Goal: Feedback & Contribution: Submit feedback/report problem

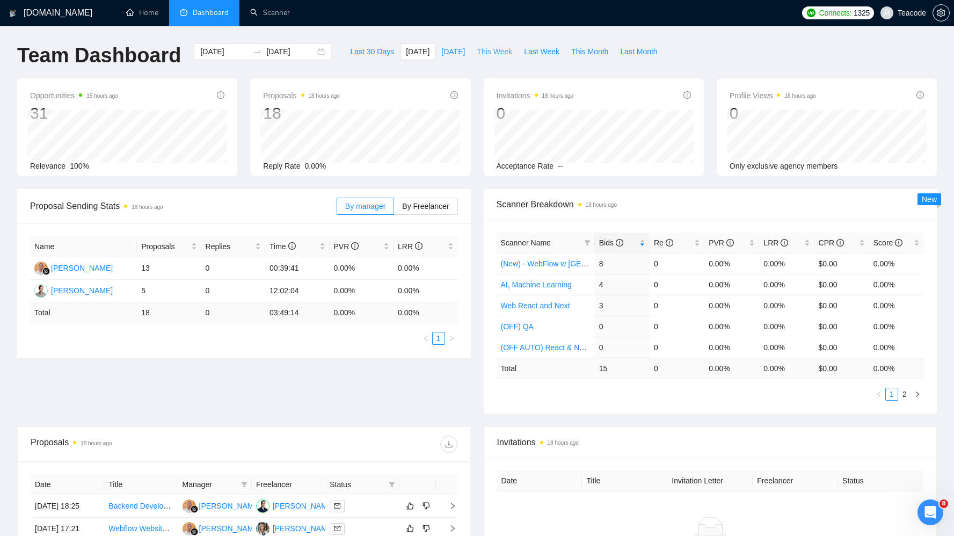
click at [486, 49] on span "This Week" at bounding box center [494, 52] width 35 height 12
type input "[DATE]"
click at [636, 240] on span "Bids" at bounding box center [618, 243] width 38 height 12
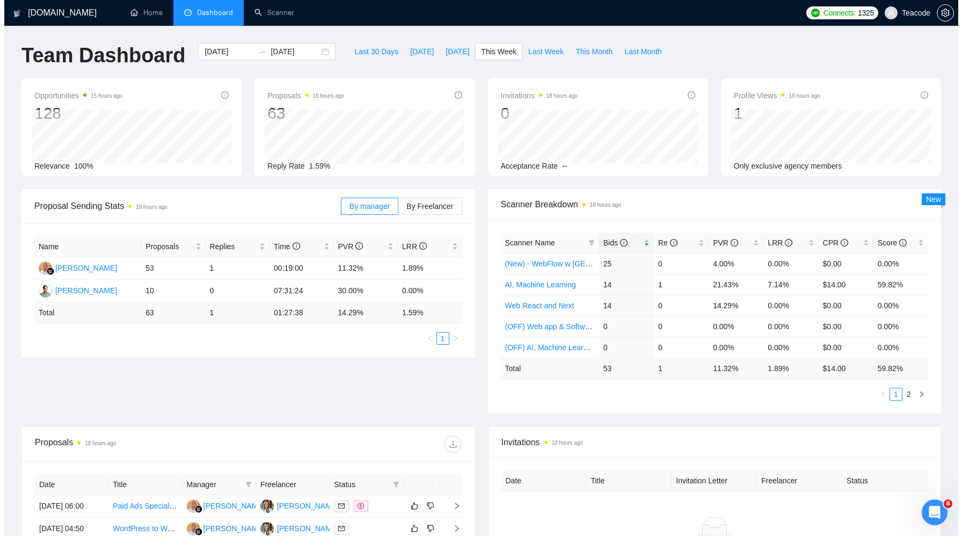
scroll to position [289, 0]
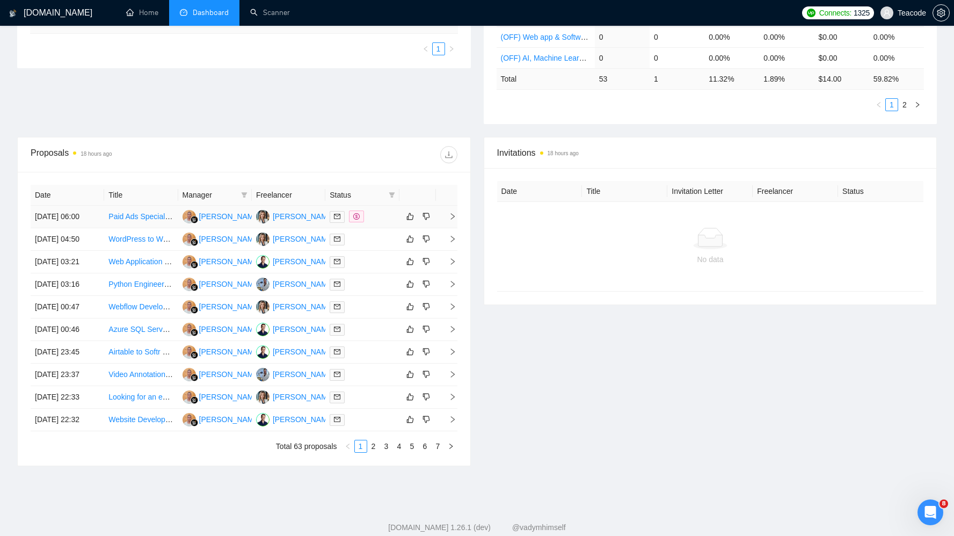
click at [119, 213] on td "Paid Ads Specialist for a Digital Agency" at bounding box center [141, 217] width 74 height 23
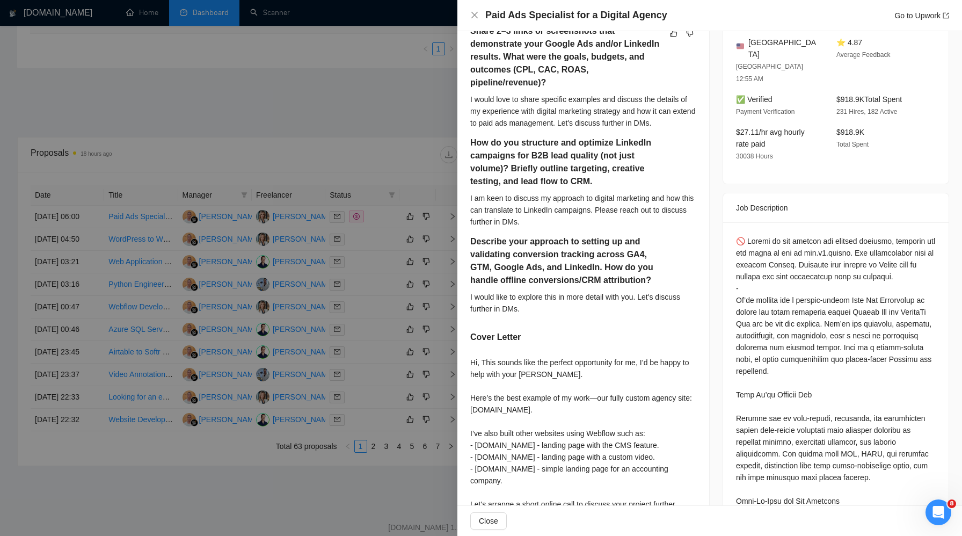
scroll to position [0, 0]
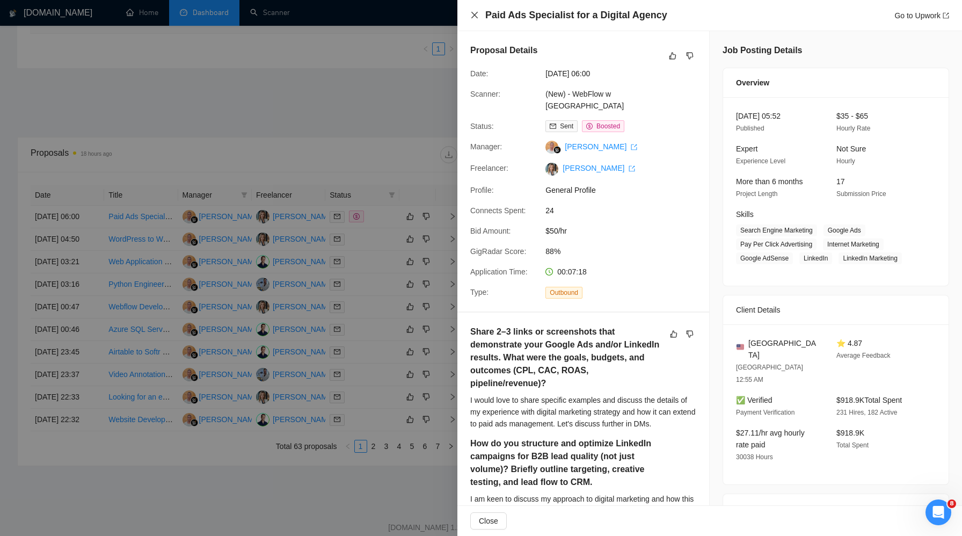
click at [477, 17] on icon "close" at bounding box center [474, 15] width 9 height 9
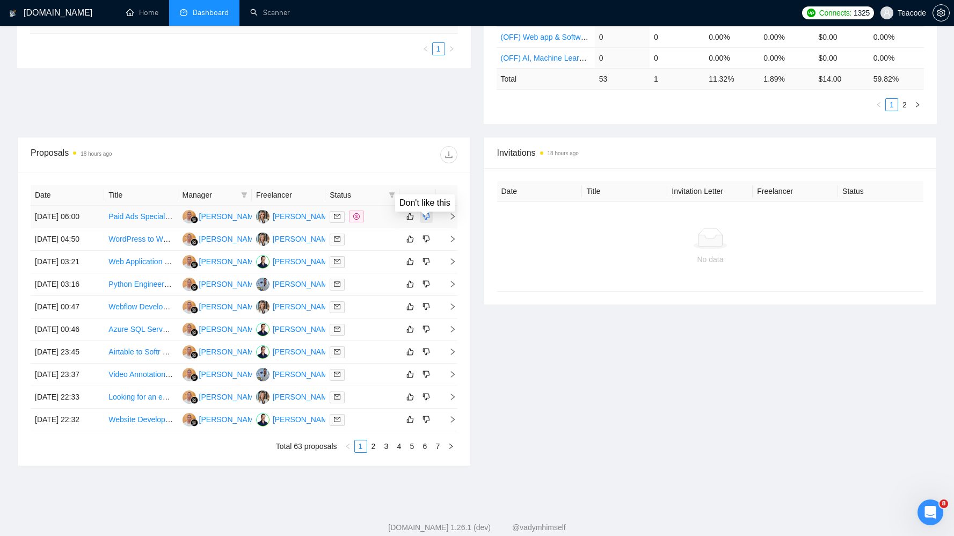
click at [427, 221] on icon "dislike" at bounding box center [427, 216] width 8 height 9
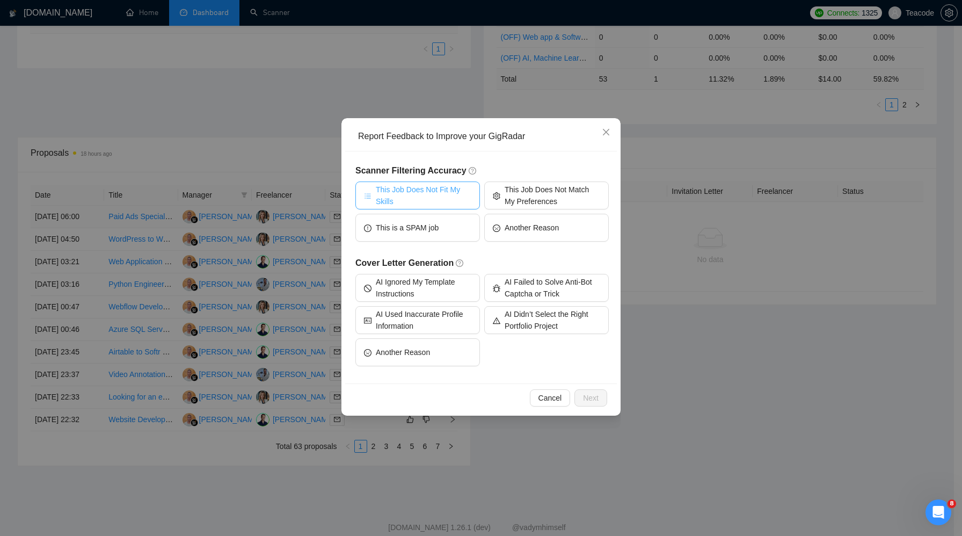
click at [432, 204] on span "This Job Does Not Fit My Skills" at bounding box center [424, 196] width 96 height 24
click at [600, 398] on button "Next" at bounding box center [591, 397] width 33 height 17
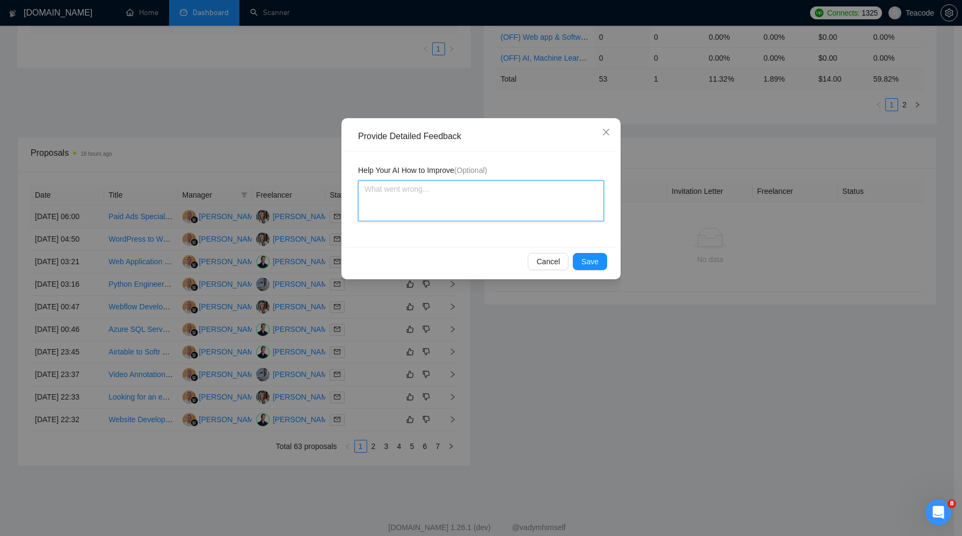
click at [541, 200] on textarea at bounding box center [481, 200] width 246 height 41
type textarea "D"
type textarea "Do"
type textarea "Don"
type textarea "Don'"
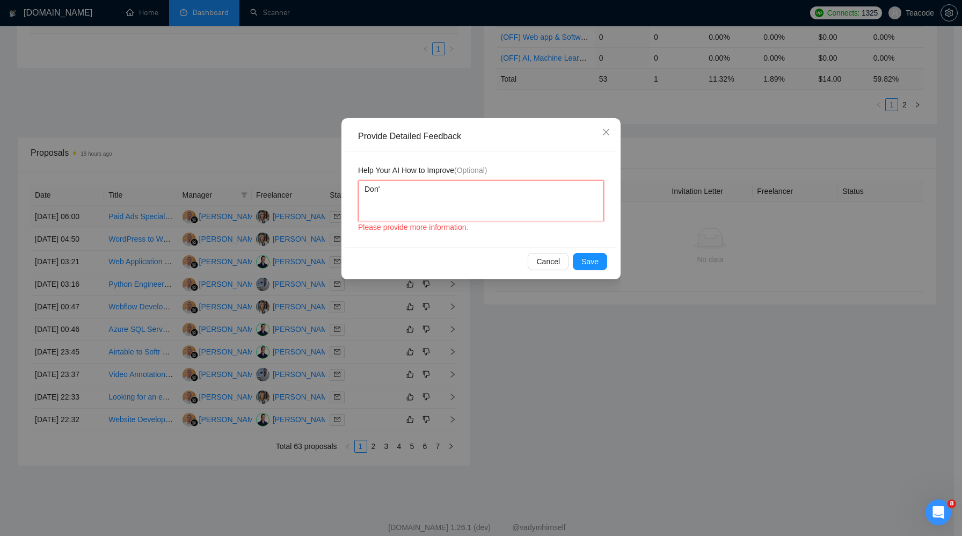
type textarea "Don't"
type textarea "Don't a"
type textarea "Don't ap"
type textarea "Don't app"
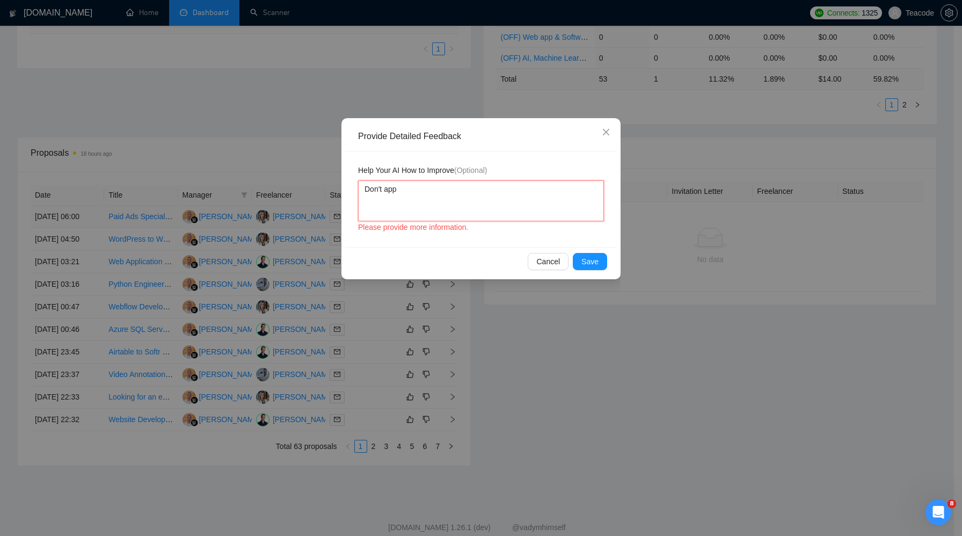
type textarea "Don't appl"
type textarea "Don't apply"
type textarea "Don't apply f"
type textarea "Don't apply fo"
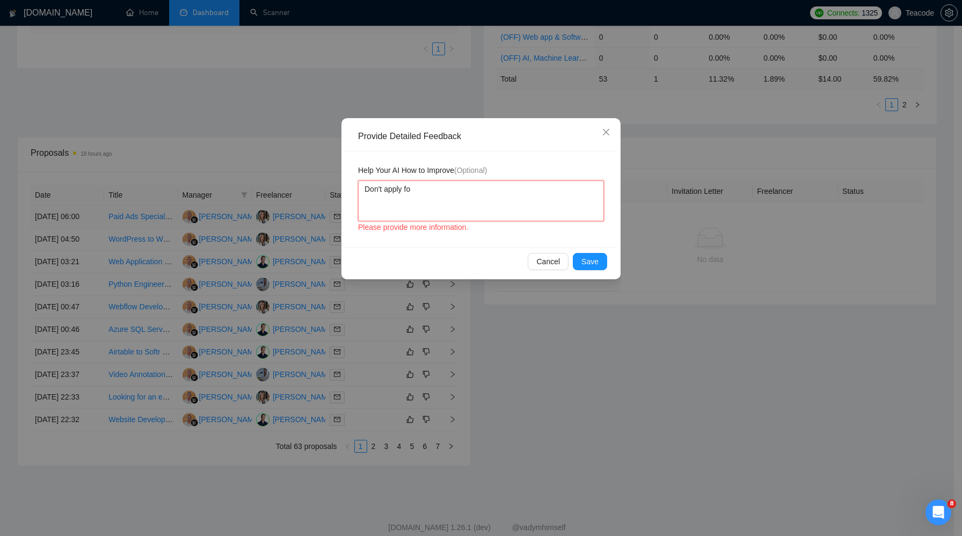
type textarea "Don't apply for"
type textarea "Don't apply for p"
type textarea "Don't apply for pa"
type textarea "Don't apply for pai"
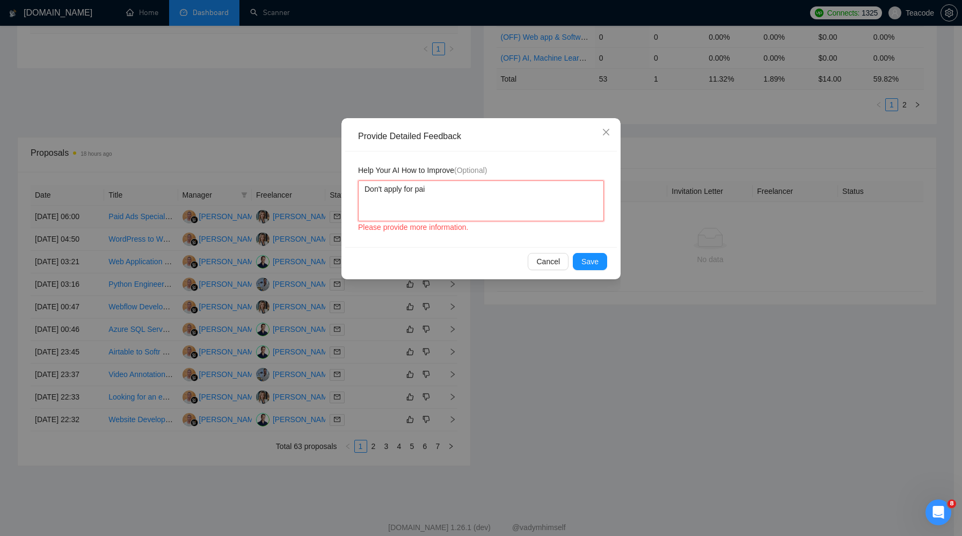
type textarea "Don't apply for paid"
type textarea "Don't apply for paid a"
type textarea "Don't apply for paid ad"
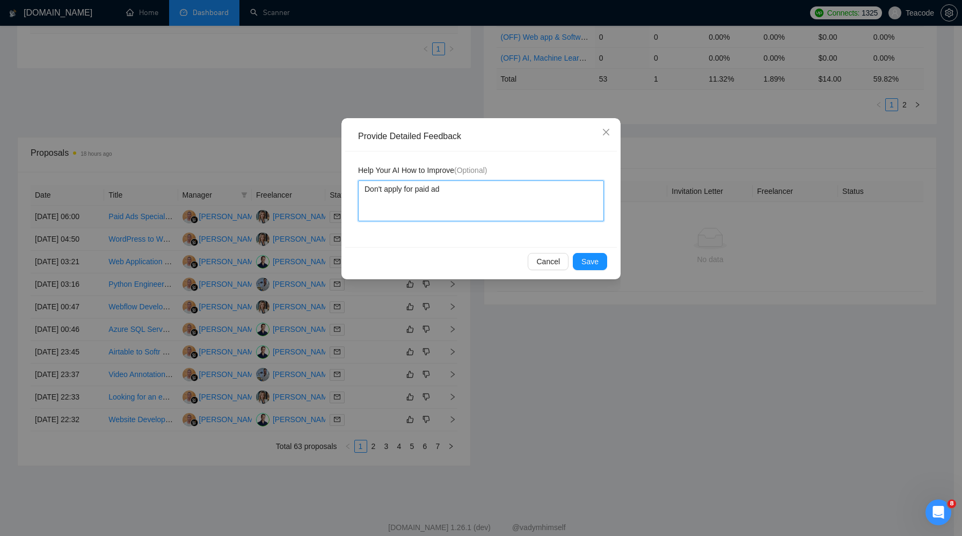
type textarea "Don't apply for paid ad s"
type textarea "Don't apply for paid ad sp"
type textarea "Don't apply for paid ad spe"
type textarea "Don't apply for paid ad spec"
type textarea "Don't apply for paid ad speci"
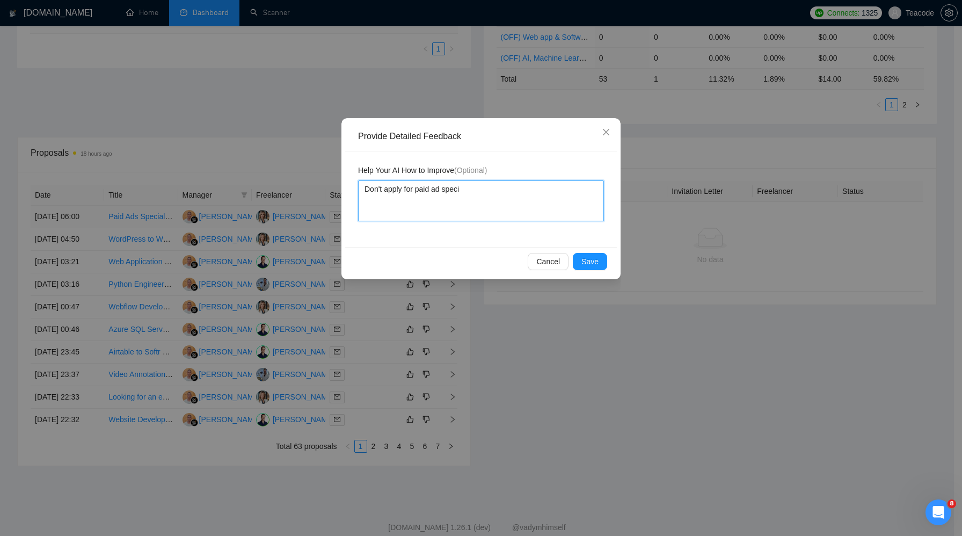
type textarea "Don't apply for paid ad specia"
type textarea "Don't apply for paid ad special"
type textarea "Don't apply for paid ad speciali"
type textarea "Don't apply for paid ad specialis"
type textarea "Don't apply for paid ad specialist"
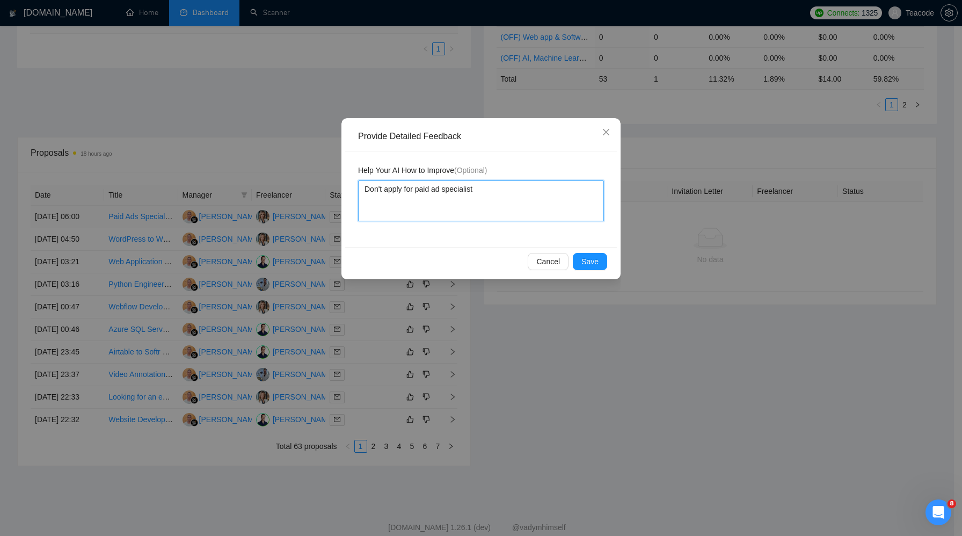
type textarea "Don't apply for paid ad specialist"
type textarea "Don't apply for paid ad specialist r"
type textarea "Don't apply for paid ad specialist ro"
type textarea "Don't apply for paid ad specialist rol"
type textarea "Don't apply for paid ad specialist role"
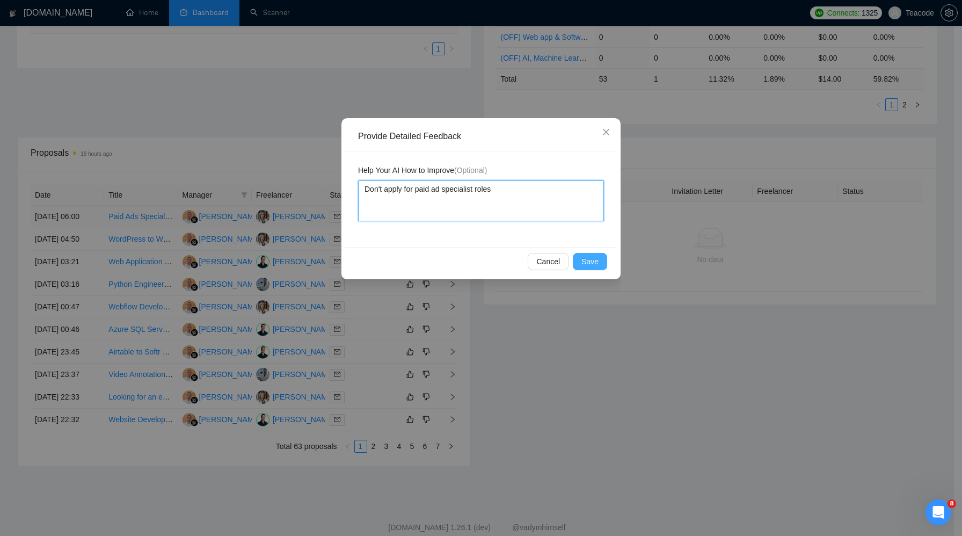
type textarea "Don't apply for paid ad specialist roles"
click at [590, 256] on span "Save" at bounding box center [590, 262] width 17 height 12
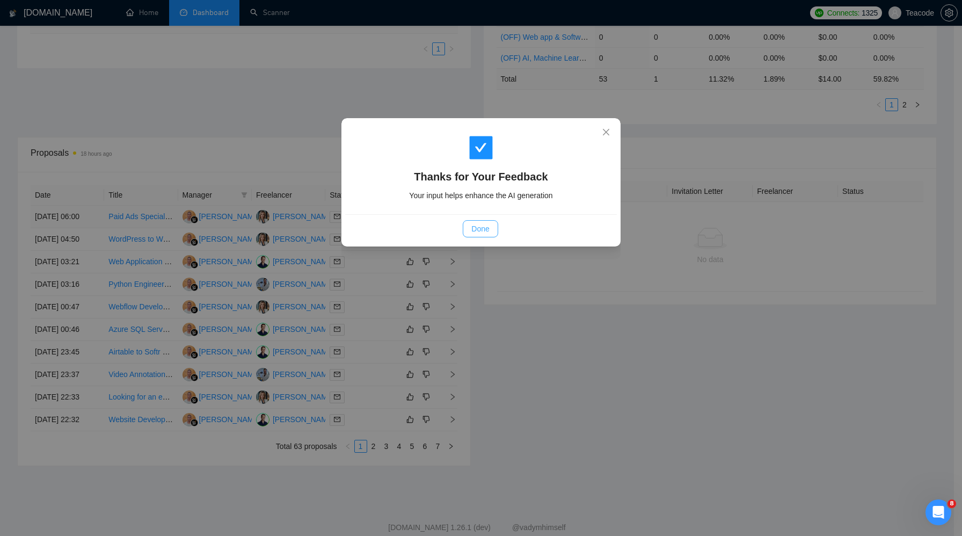
click at [477, 226] on span "Done" at bounding box center [480, 229] width 18 height 12
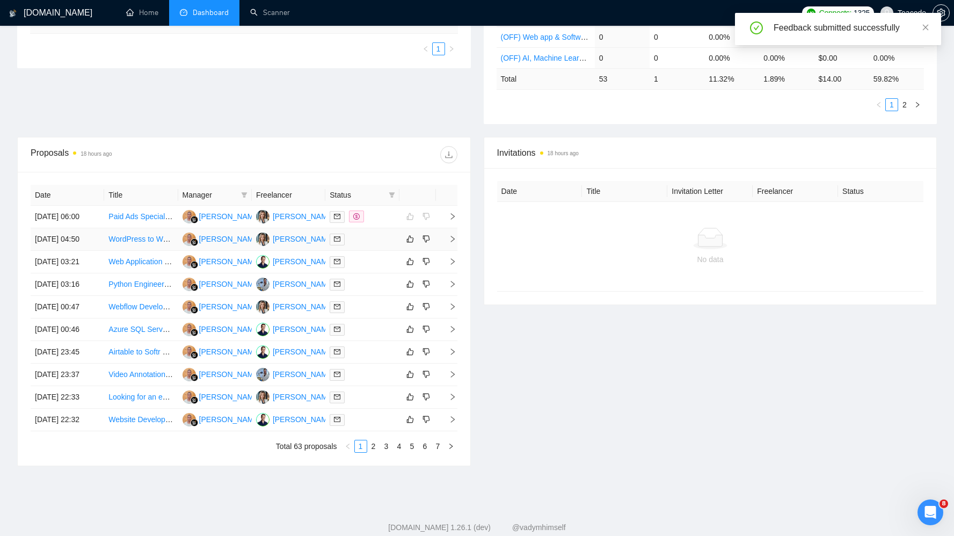
click at [153, 243] on td "WordPress to Webflow Migration – Site Audit, Templates, and Content Migration" at bounding box center [141, 239] width 74 height 23
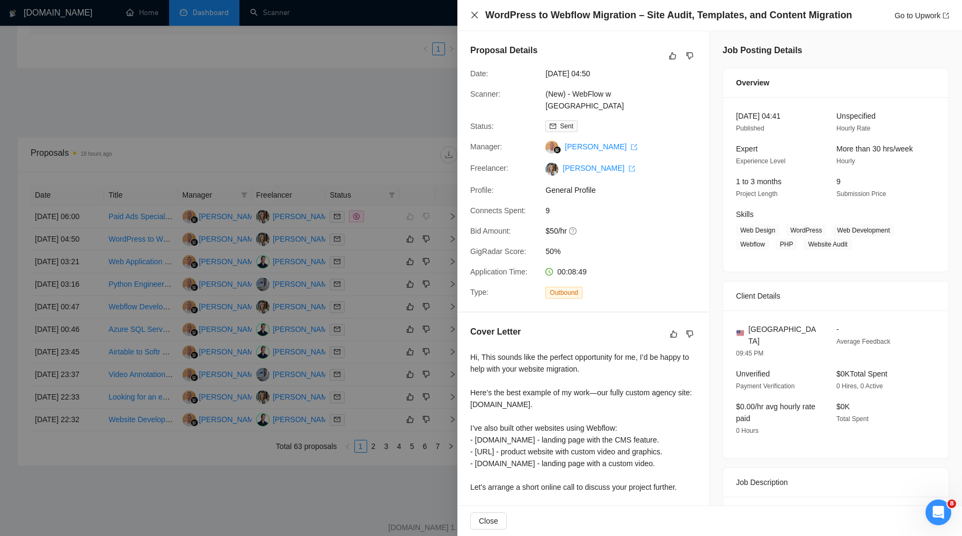
click at [476, 14] on icon "close" at bounding box center [474, 15] width 9 height 9
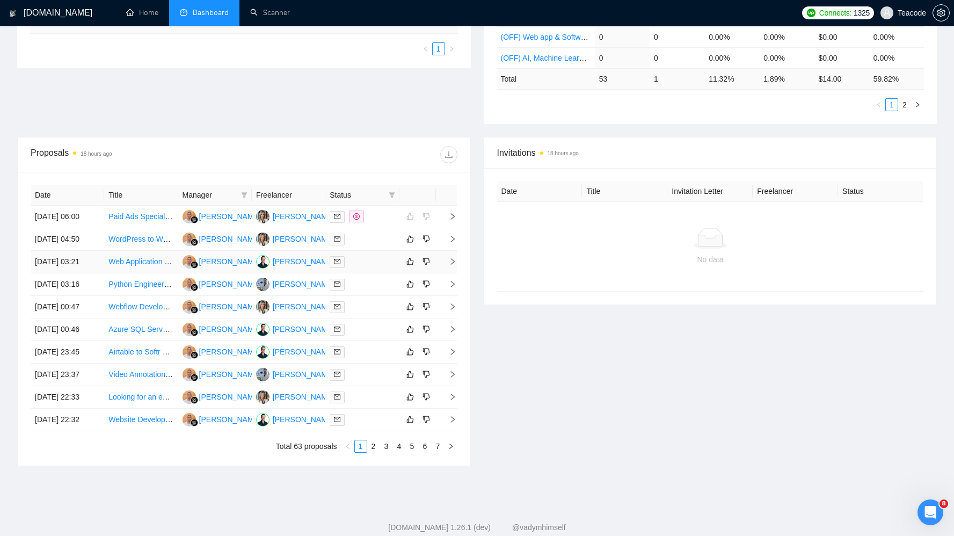
click at [126, 273] on td "Web Application Development for Trade Identification in Construction" at bounding box center [141, 262] width 74 height 23
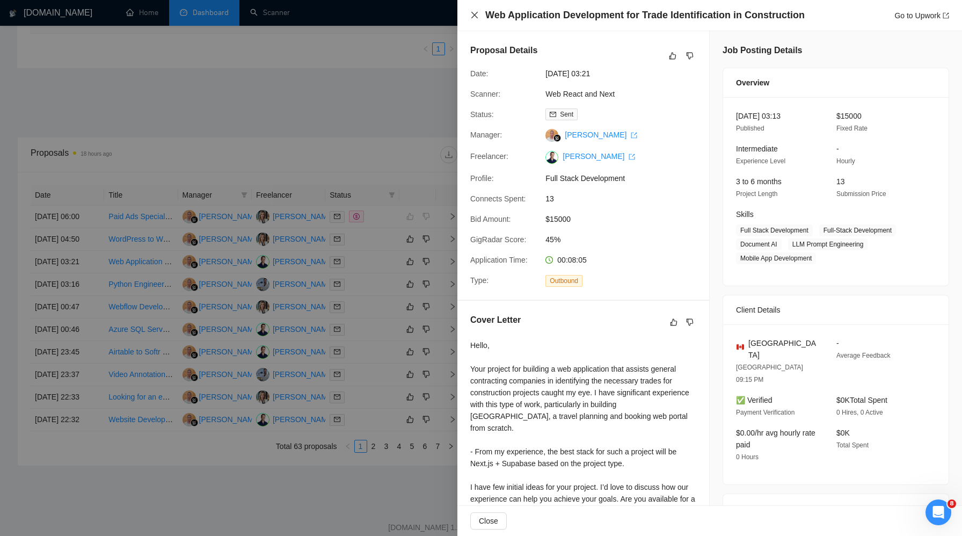
click at [473, 15] on icon "close" at bounding box center [474, 15] width 9 height 9
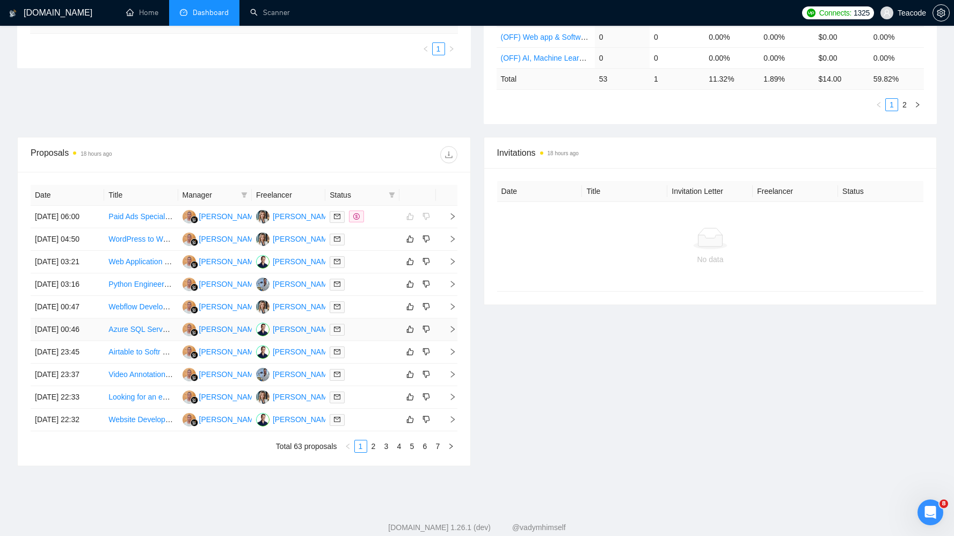
click at [154, 341] on td "Azure SQL Server Expert" at bounding box center [141, 329] width 74 height 23
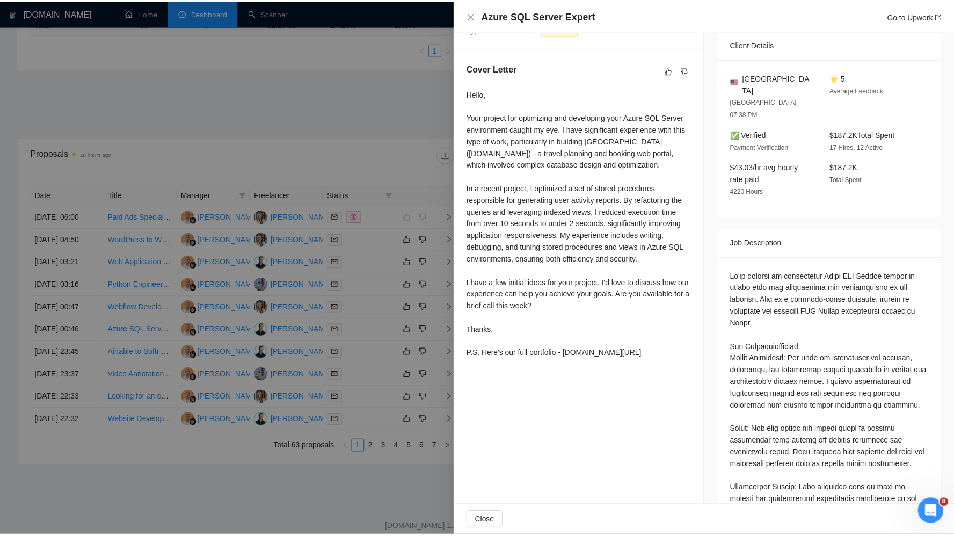
scroll to position [17, 0]
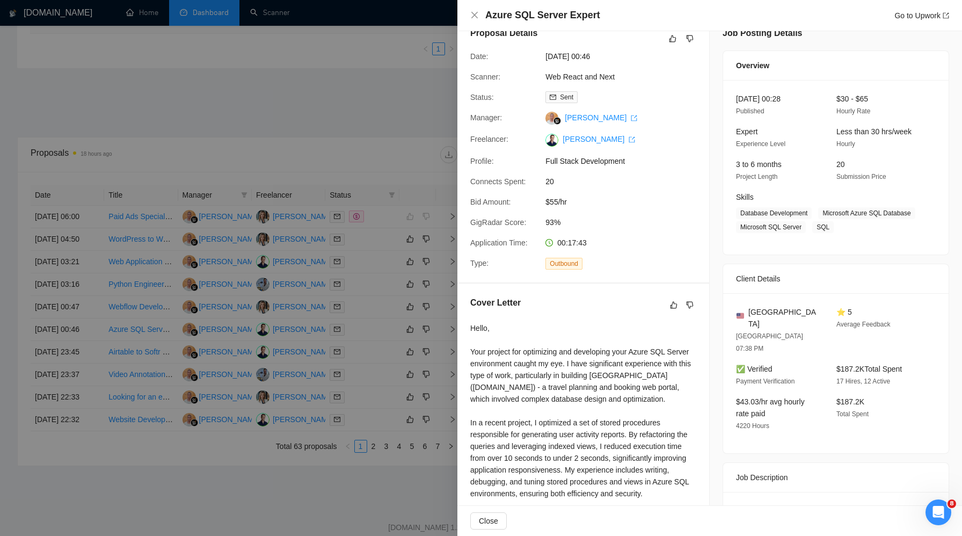
click at [500, 18] on h4 "Azure SQL Server Expert" at bounding box center [542, 15] width 115 height 13
copy h4 "Azure"
click at [474, 18] on icon "close" at bounding box center [474, 15] width 9 height 9
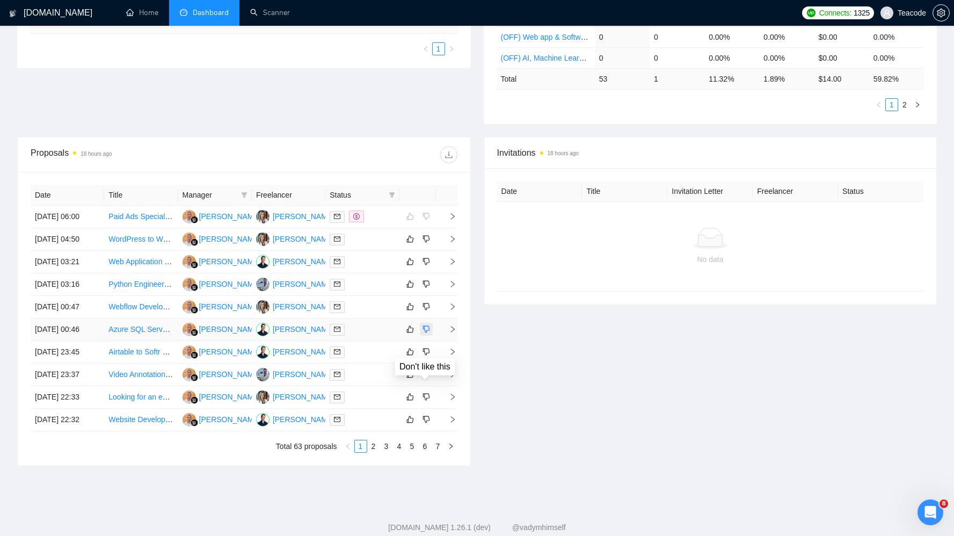
click at [425, 333] on icon "dislike" at bounding box center [427, 329] width 8 height 9
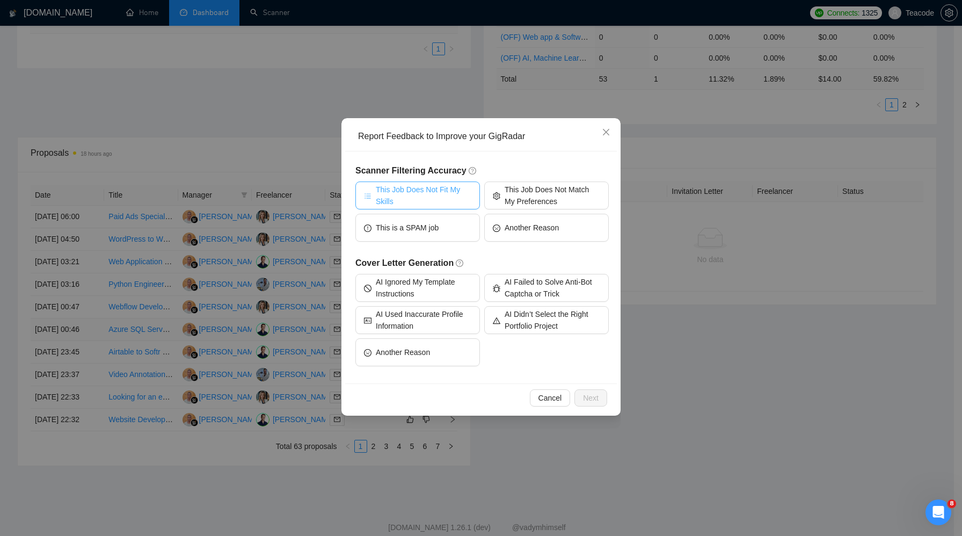
click at [442, 198] on span "This Job Does Not Fit My Skills" at bounding box center [424, 196] width 96 height 24
click at [582, 391] on button "Next" at bounding box center [591, 397] width 33 height 17
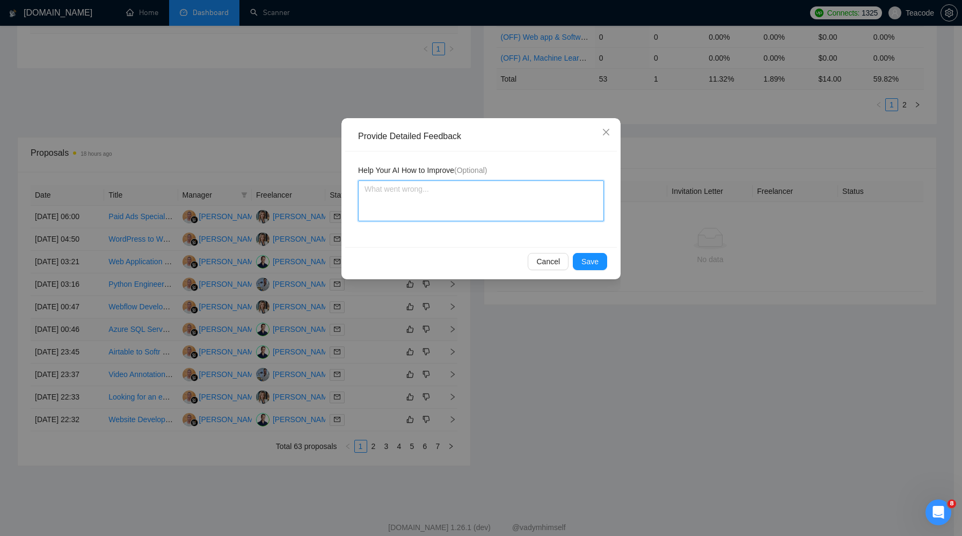
paste textarea "Azure"
type textarea "Azure"
type textarea "Azure d"
type textarea "Azure do"
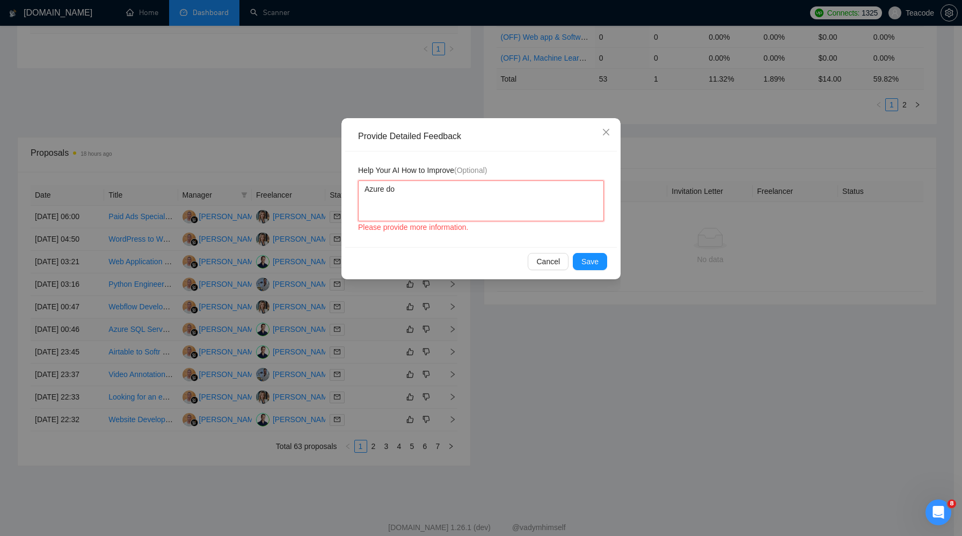
type textarea "Azure doe"
type textarea "Azure does"
type textarea "Azure does n"
type textarea "Azure does no"
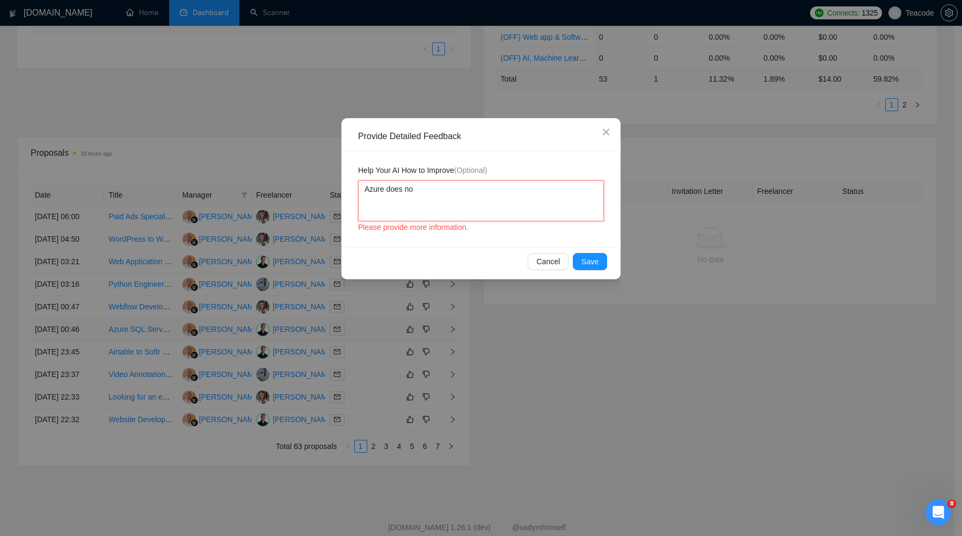
type textarea "Azure does not"
type textarea "Azure does not m"
type textarea "Azure does not ma"
type textarea "Azure does not mat"
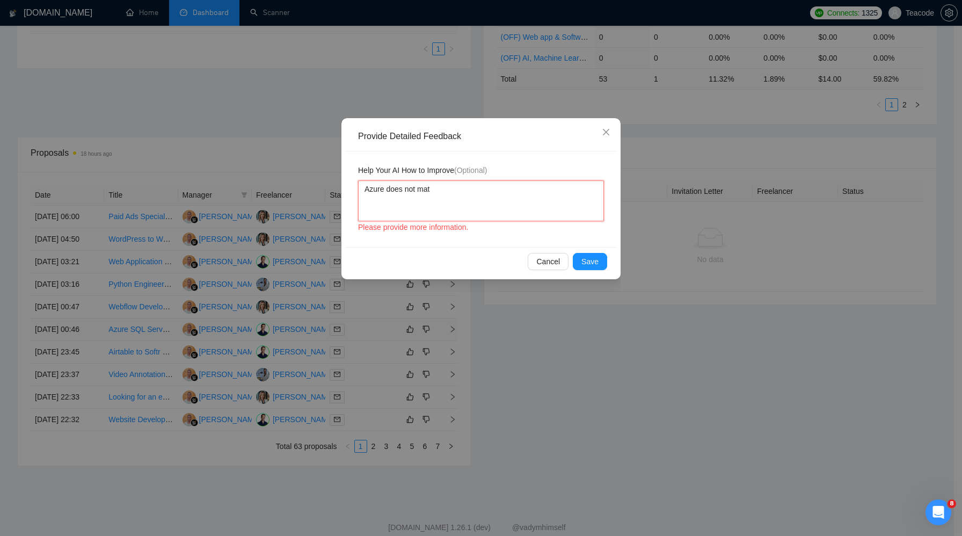
type textarea "Azure does not matc"
type textarea "Azure does not match"
type textarea "Azure does not match o"
type textarea "Azure does not match ou"
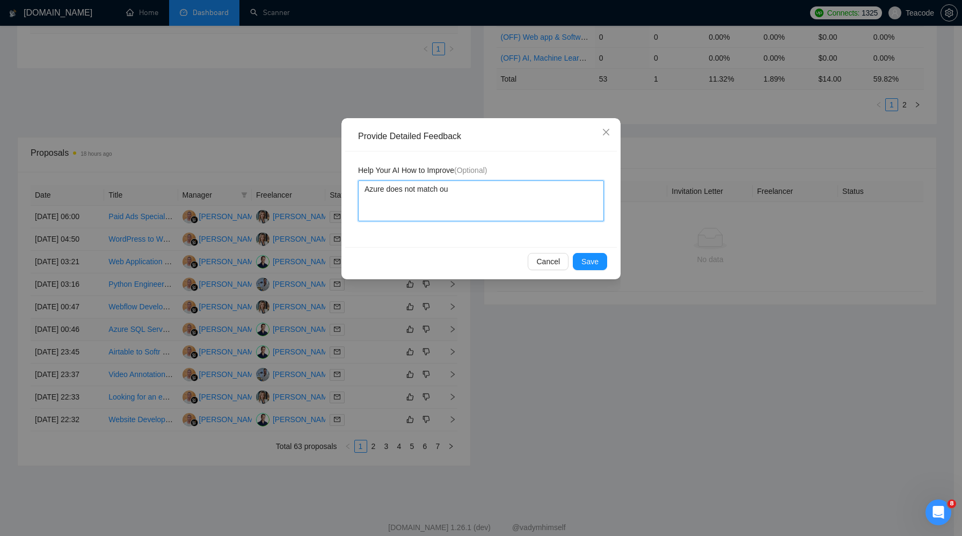
type textarea "Azure does not match our"
type textarea "Azure does not match our e"
type textarea "Azure does not match our ep"
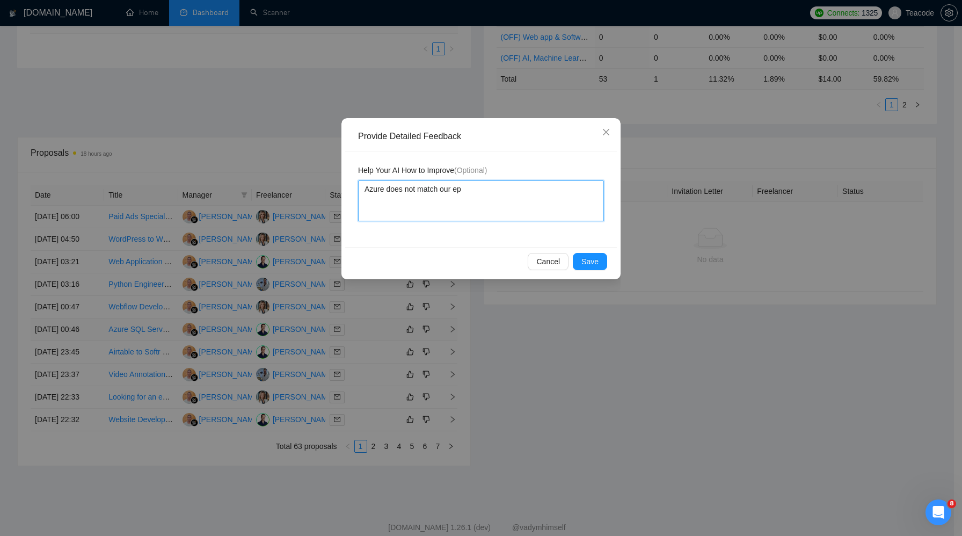
type textarea "Azure does not match our epe"
type textarea "Azure does not match our eper"
type textarea "Azure does not match our eperi"
type textarea "Azure does not match our eperie"
type textarea "Azure does not match our eperien"
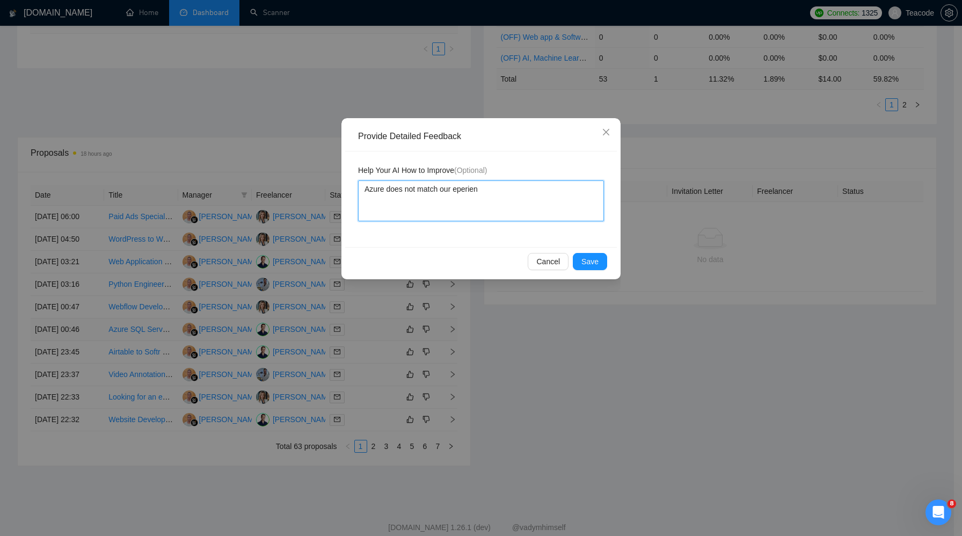
type textarea "Azure does not match our eperienc"
type textarea "Azure does not match our eperience"
click at [591, 264] on span "Save" at bounding box center [590, 262] width 17 height 12
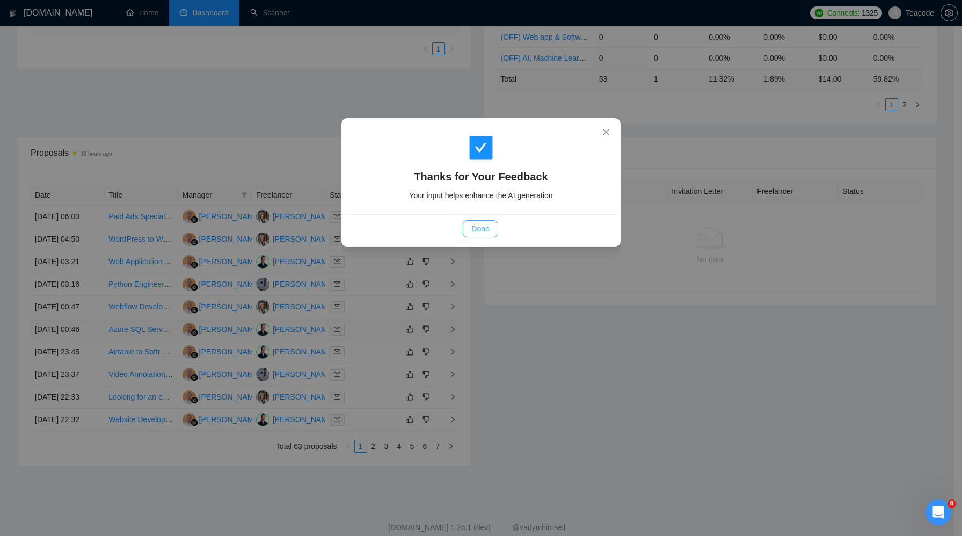
click at [474, 224] on span "Done" at bounding box center [480, 229] width 18 height 12
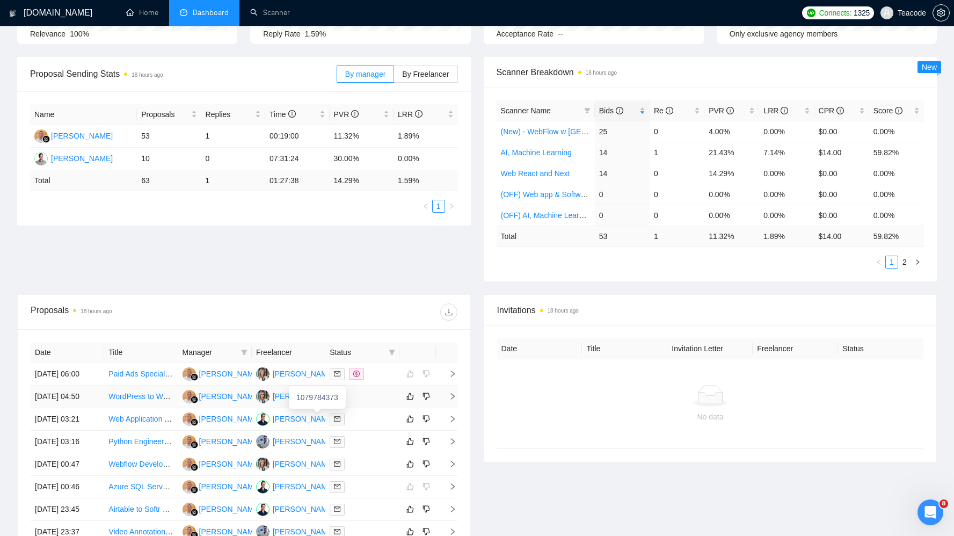
scroll to position [0, 0]
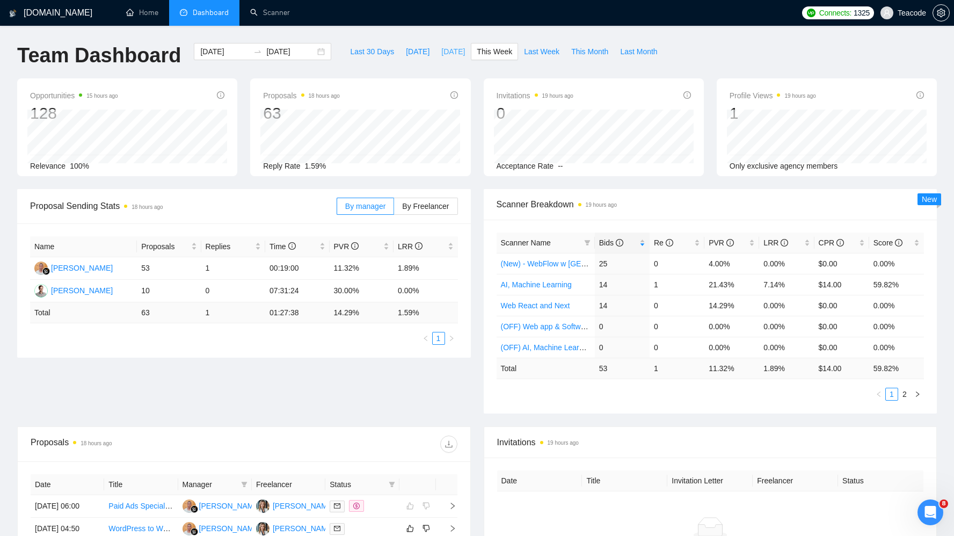
click at [446, 50] on span "[DATE]" at bounding box center [453, 52] width 24 height 12
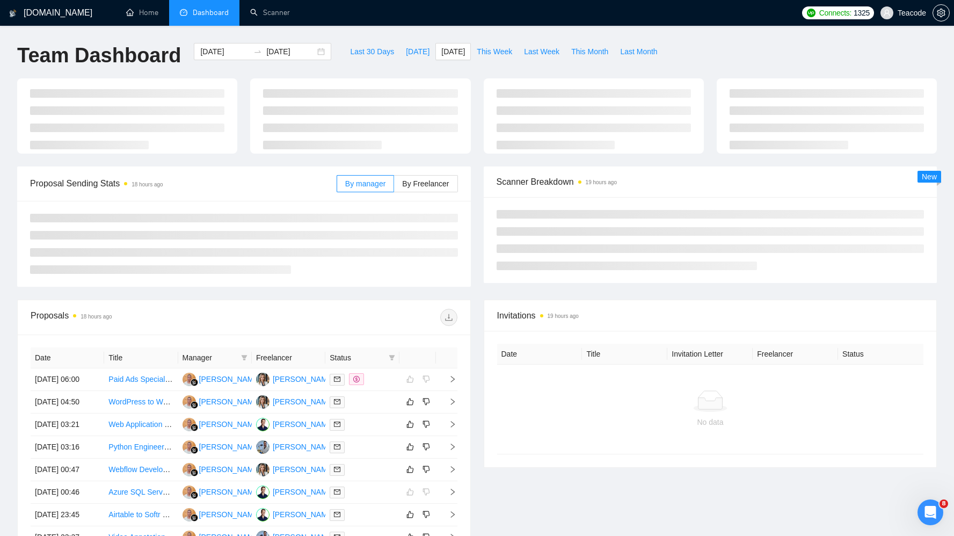
type input "[DATE]"
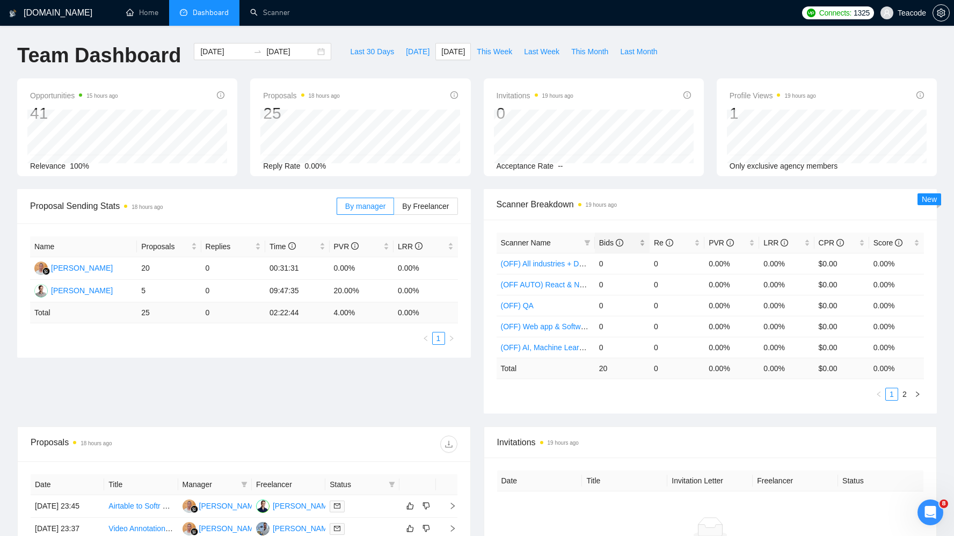
click at [634, 245] on span "Bids" at bounding box center [618, 243] width 38 height 12
click at [408, 56] on span "[DATE]" at bounding box center [418, 52] width 24 height 12
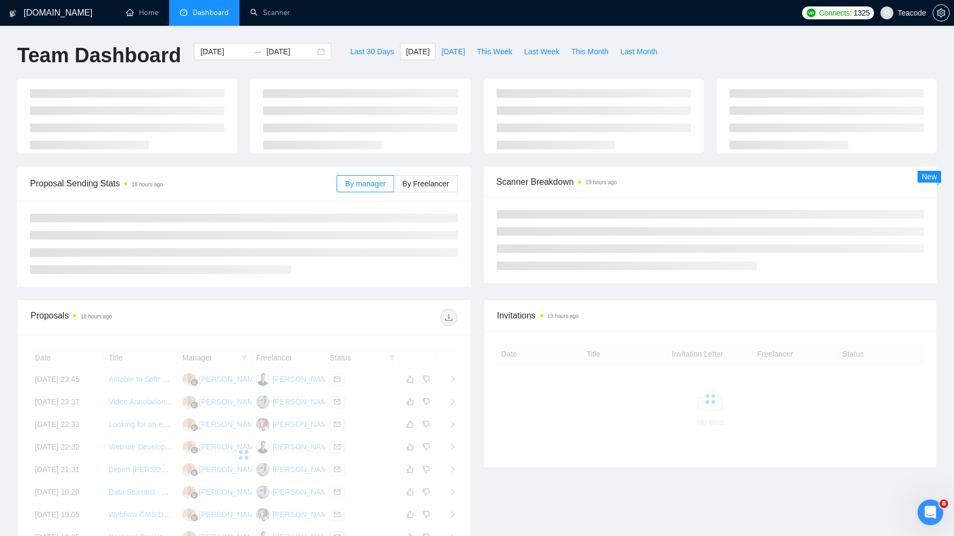
type input "[DATE]"
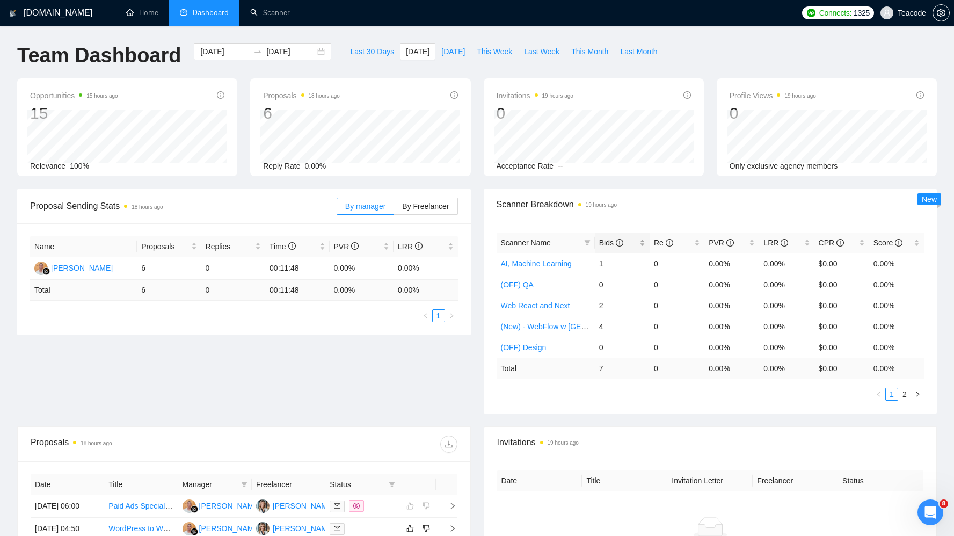
click at [635, 241] on span "Bids" at bounding box center [618, 243] width 38 height 12
